Goal: Find specific page/section: Find specific page/section

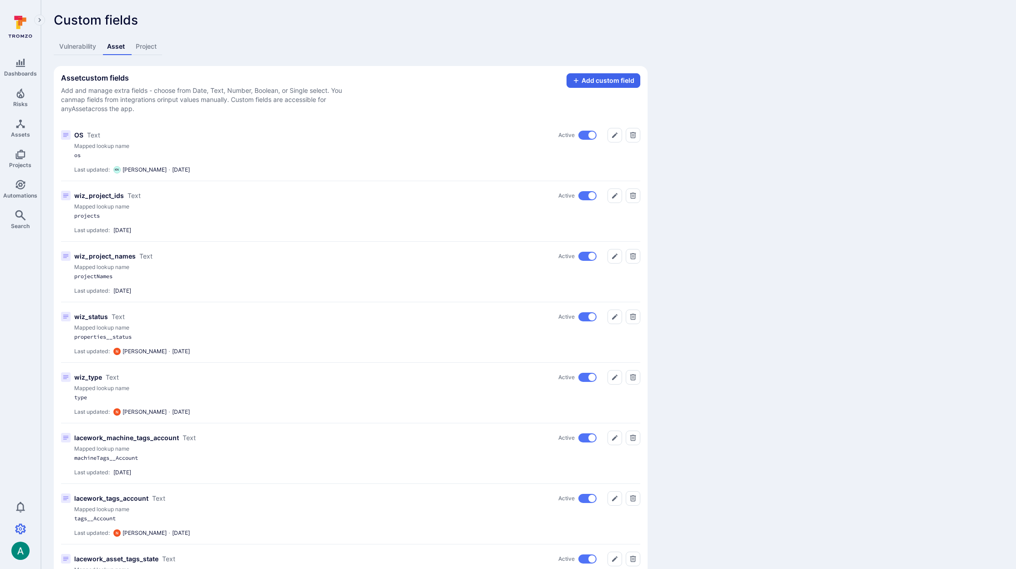
scroll to position [0, 0]
click at [114, 18] on p "Custom fields" at bounding box center [351, 19] width 594 height 15
click at [75, 16] on p "Custom fields" at bounding box center [351, 19] width 594 height 15
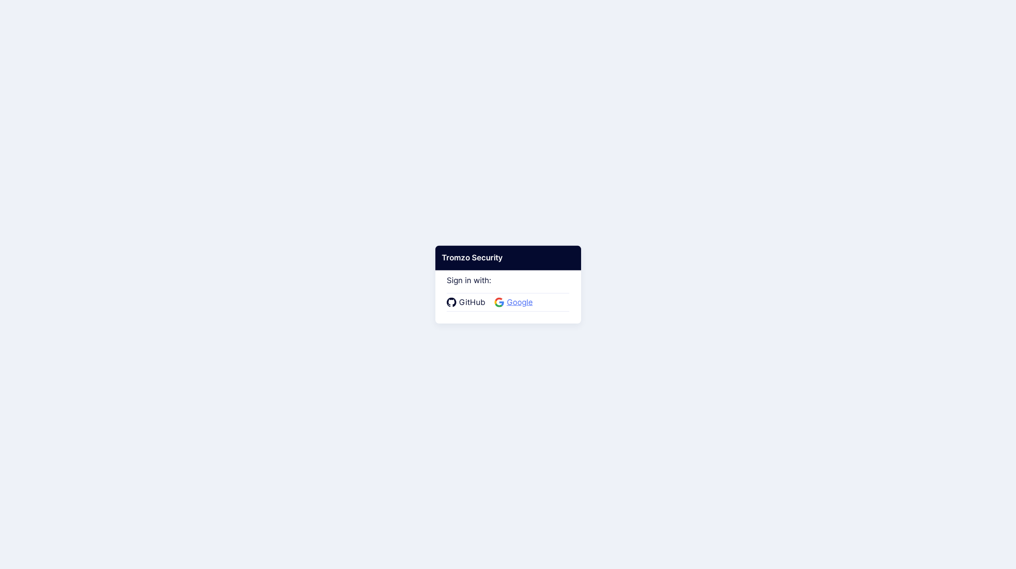
drag, startPoint x: 540, startPoint y: 299, endPoint x: 513, endPoint y: 303, distance: 27.2
click at [539, 300] on div "GitHub Google" at bounding box center [508, 302] width 123 height 19
click at [513, 303] on span "Google" at bounding box center [519, 303] width 31 height 12
